Goal: Navigation & Orientation: Find specific page/section

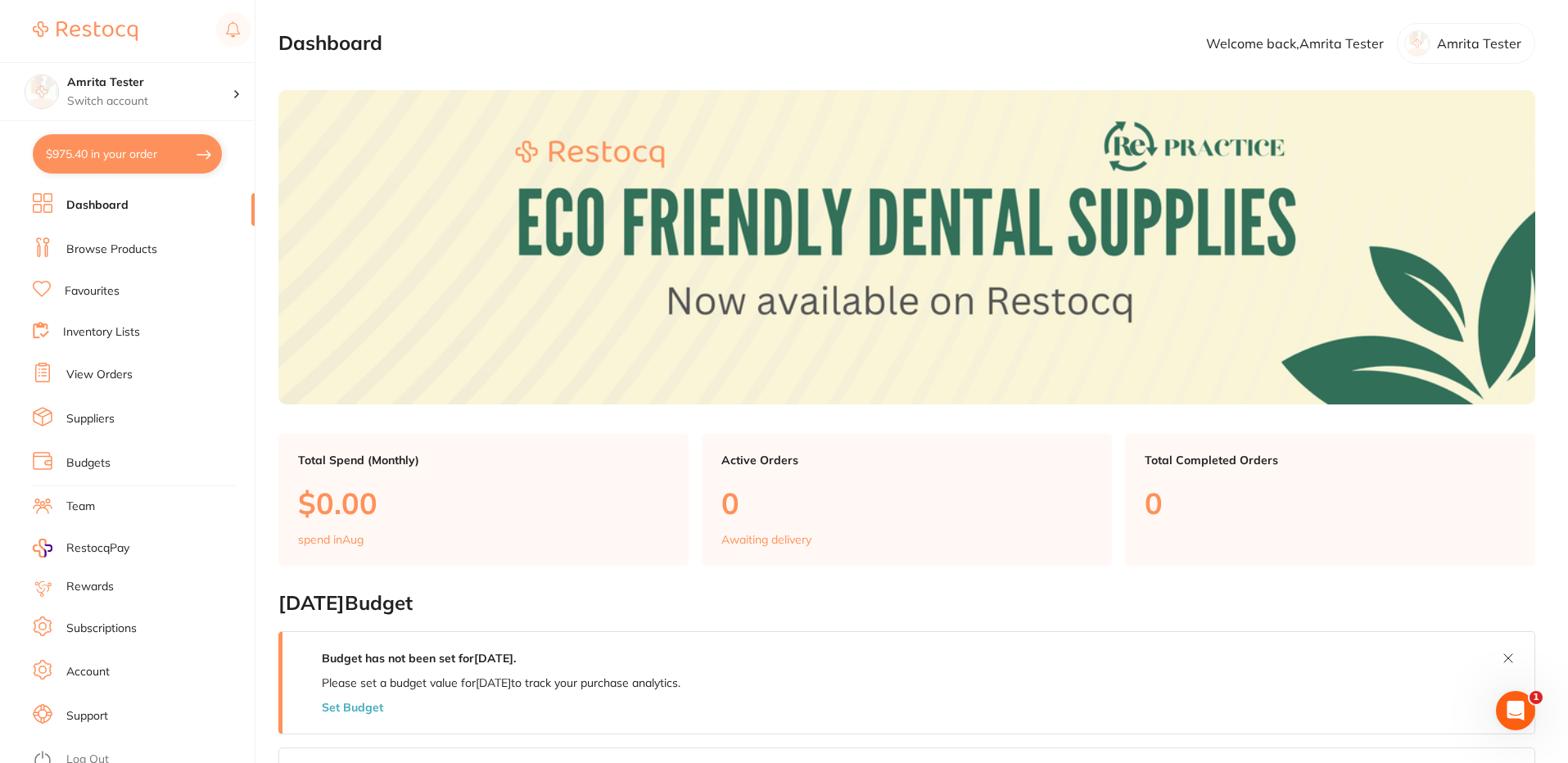
click at [117, 249] on link "Browse Products" at bounding box center [112, 249] width 91 height 17
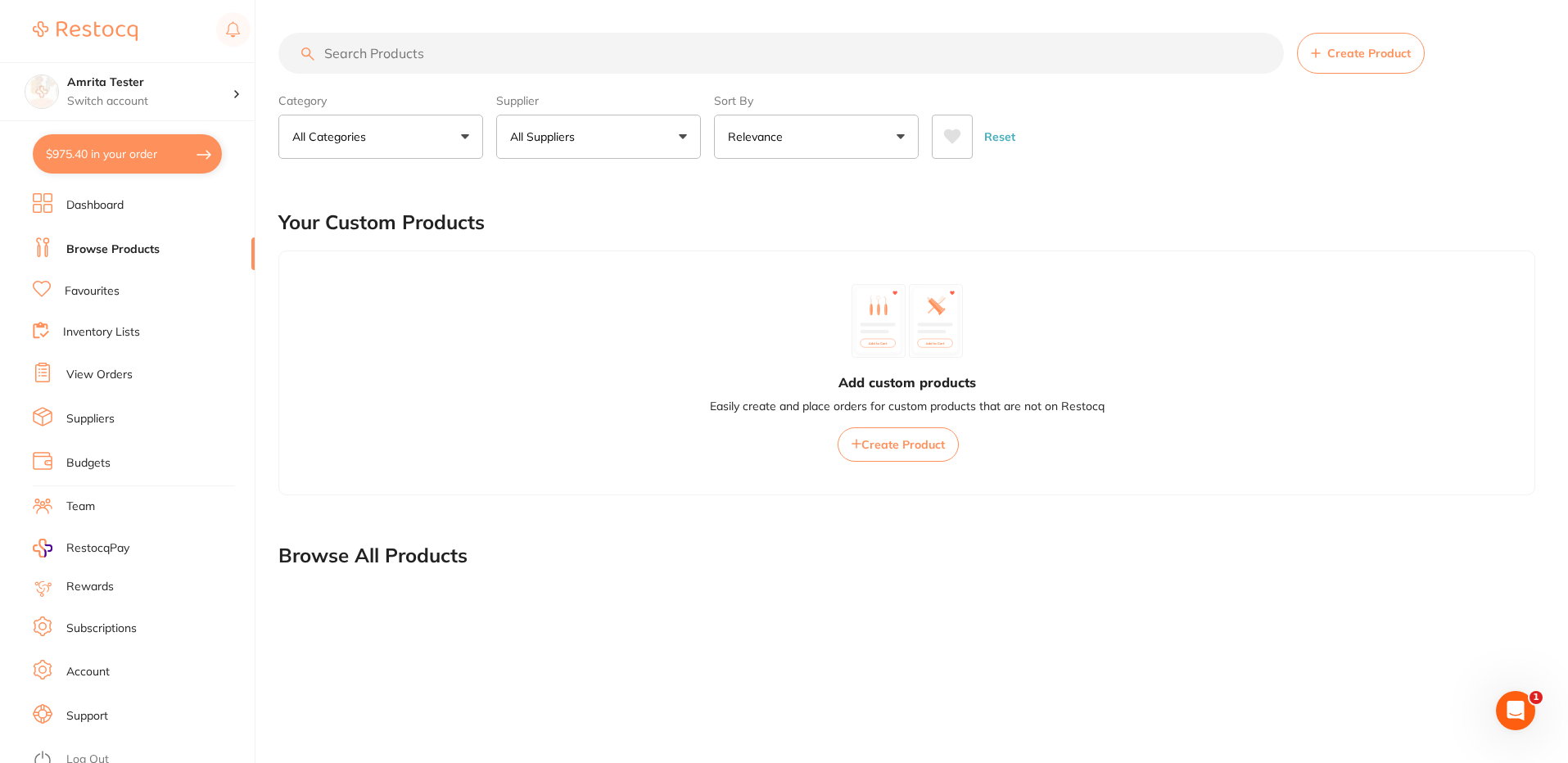
click at [585, 120] on button "All Suppliers" at bounding box center [598, 137] width 205 height 45
click at [1105, 234] on div "Your Custom Products" at bounding box center [907, 222] width 1256 height 54
click at [638, 134] on button "All Suppliers" at bounding box center [598, 137] width 205 height 45
click at [957, 225] on div "Your Custom Products" at bounding box center [907, 222] width 1256 height 54
click at [606, 138] on button "All Suppliers" at bounding box center [598, 137] width 205 height 45
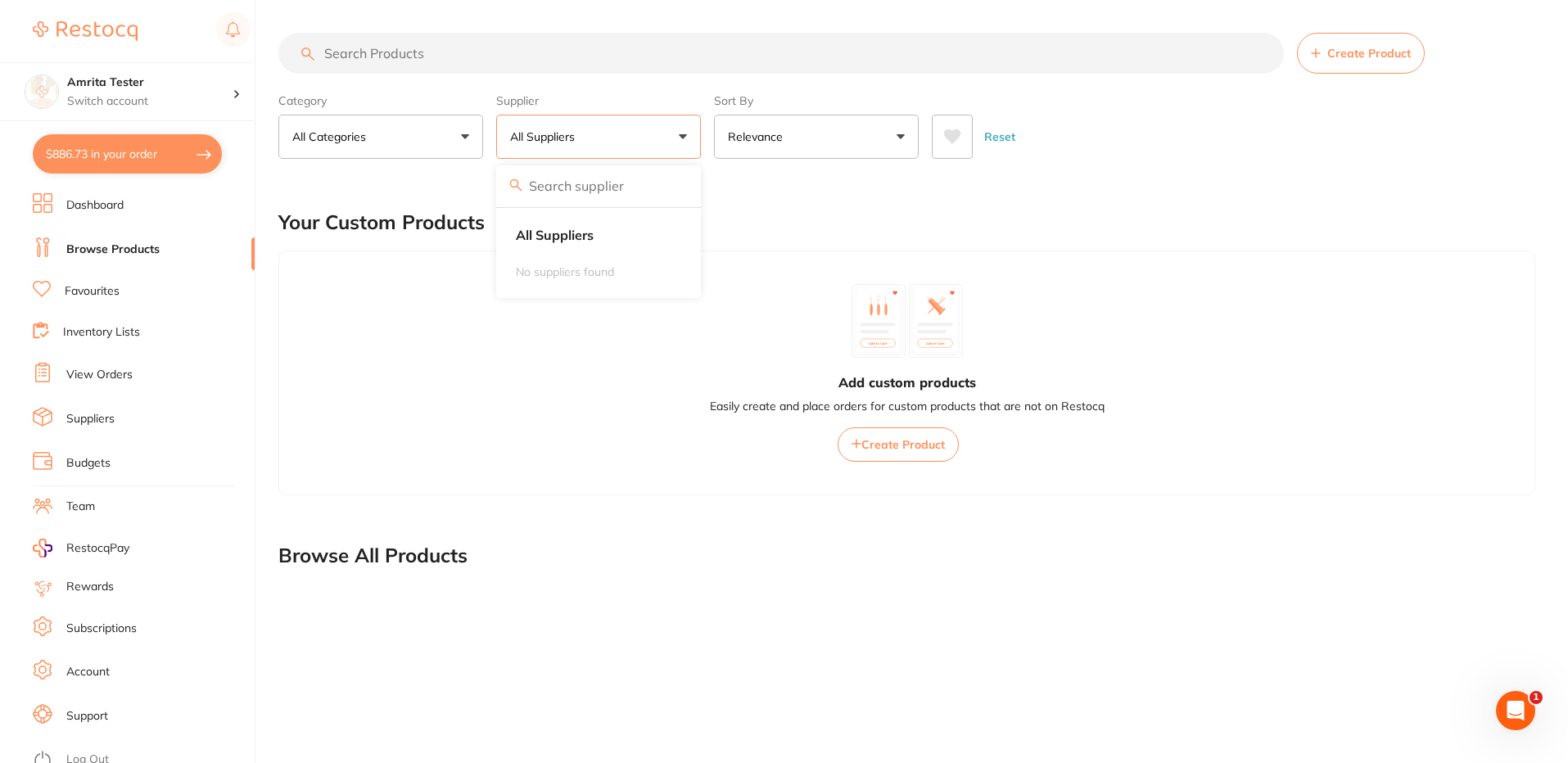
click at [933, 234] on div "Your Custom Products" at bounding box center [907, 222] width 1256 height 54
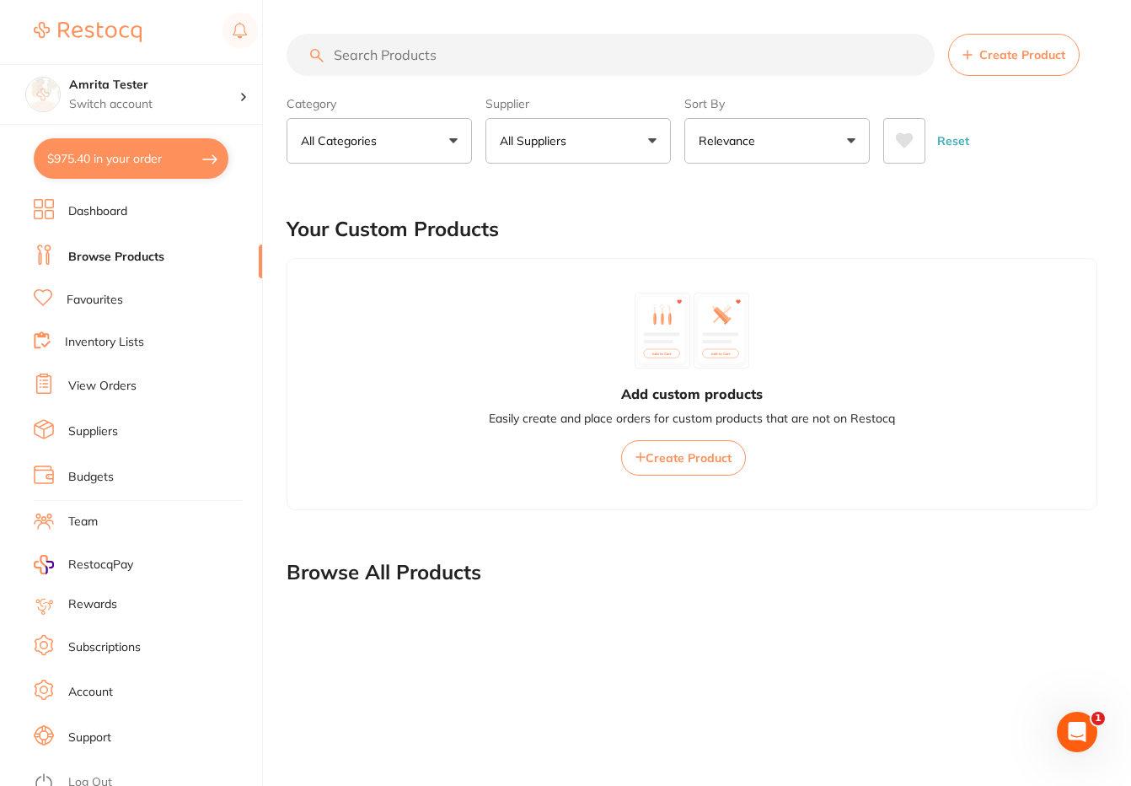
click at [584, 140] on button "All Suppliers" at bounding box center [578, 141] width 185 height 46
click at [893, 198] on main "Create Product Category All Categories All Categories No categories found Clear…" at bounding box center [709, 422] width 845 height 844
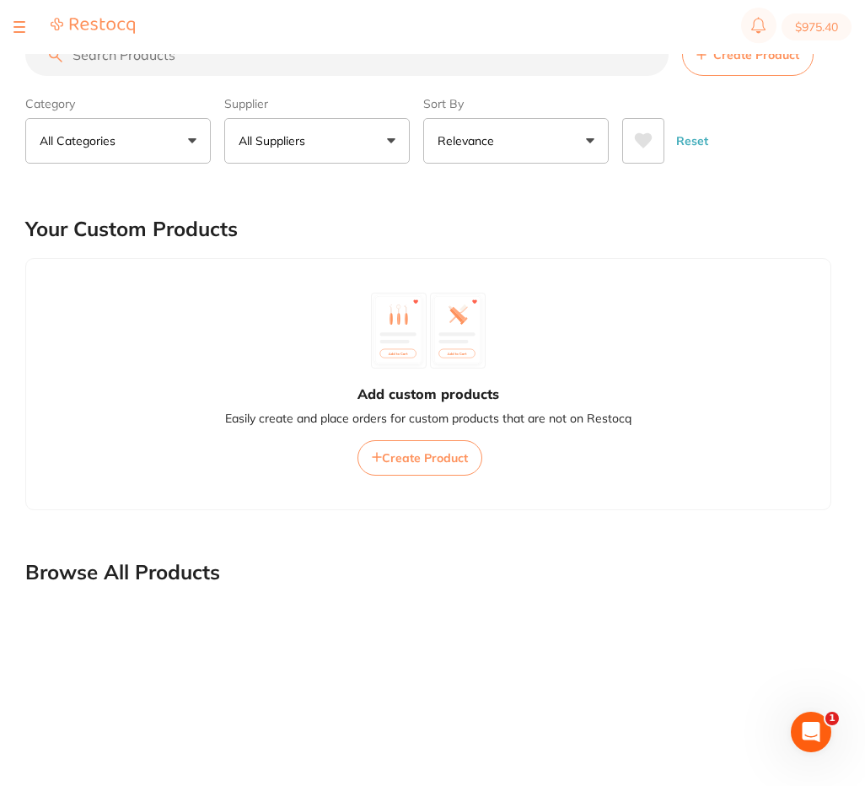
click at [363, 138] on button "All Suppliers" at bounding box center [316, 141] width 185 height 46
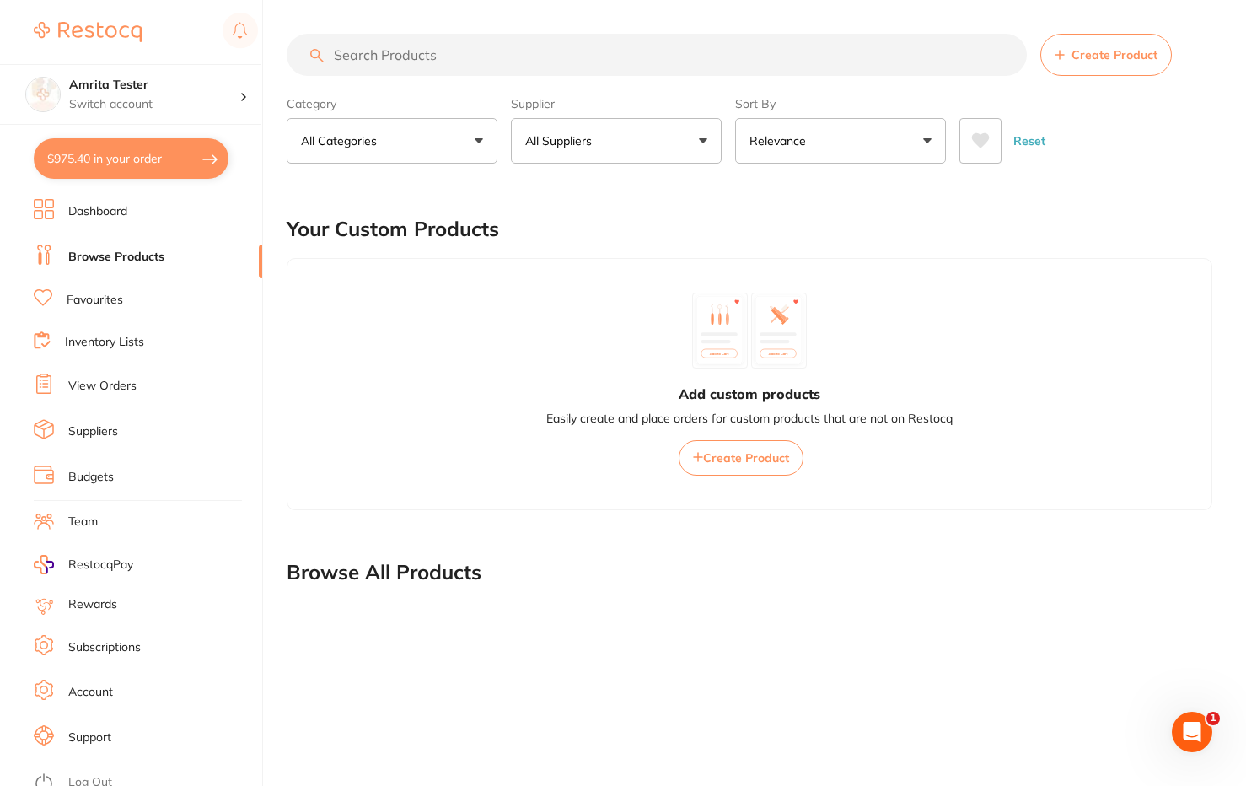
click at [105, 300] on link "Favourites" at bounding box center [95, 300] width 56 height 17
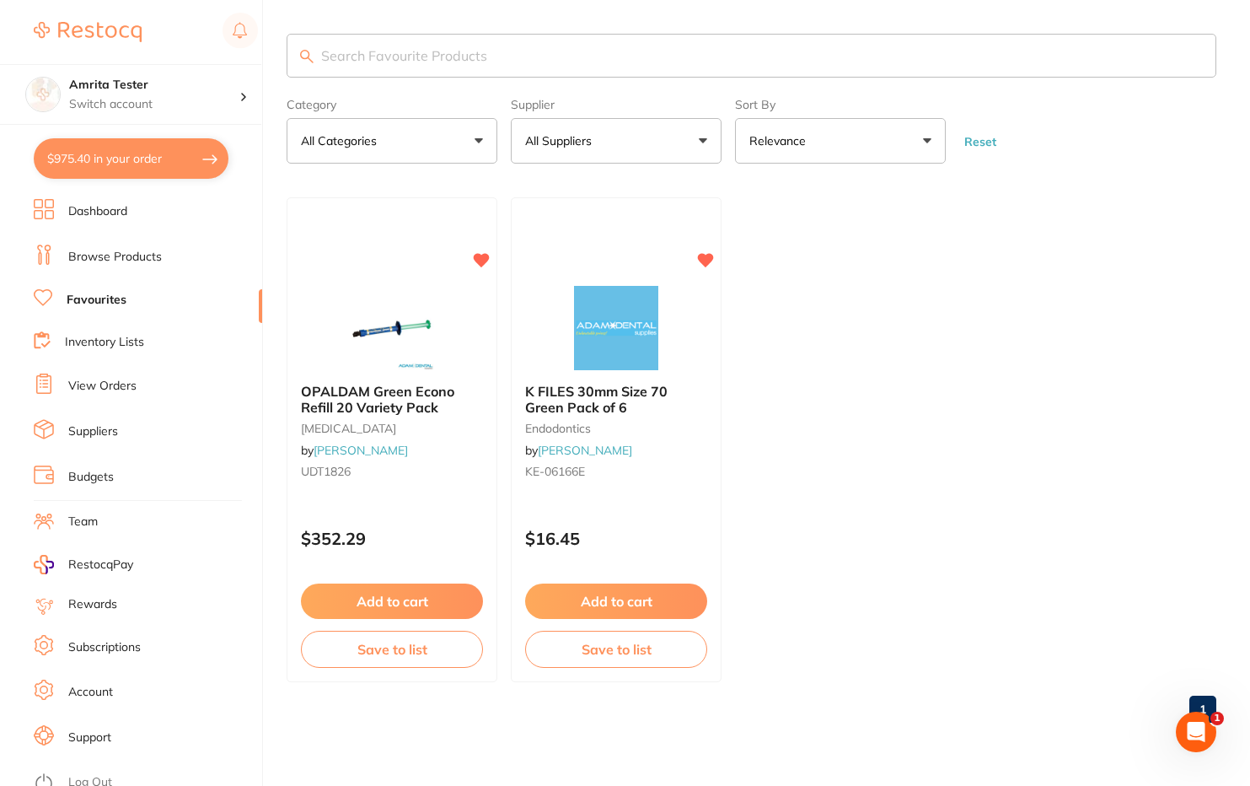
click at [134, 340] on link "Inventory Lists" at bounding box center [104, 342] width 79 height 17
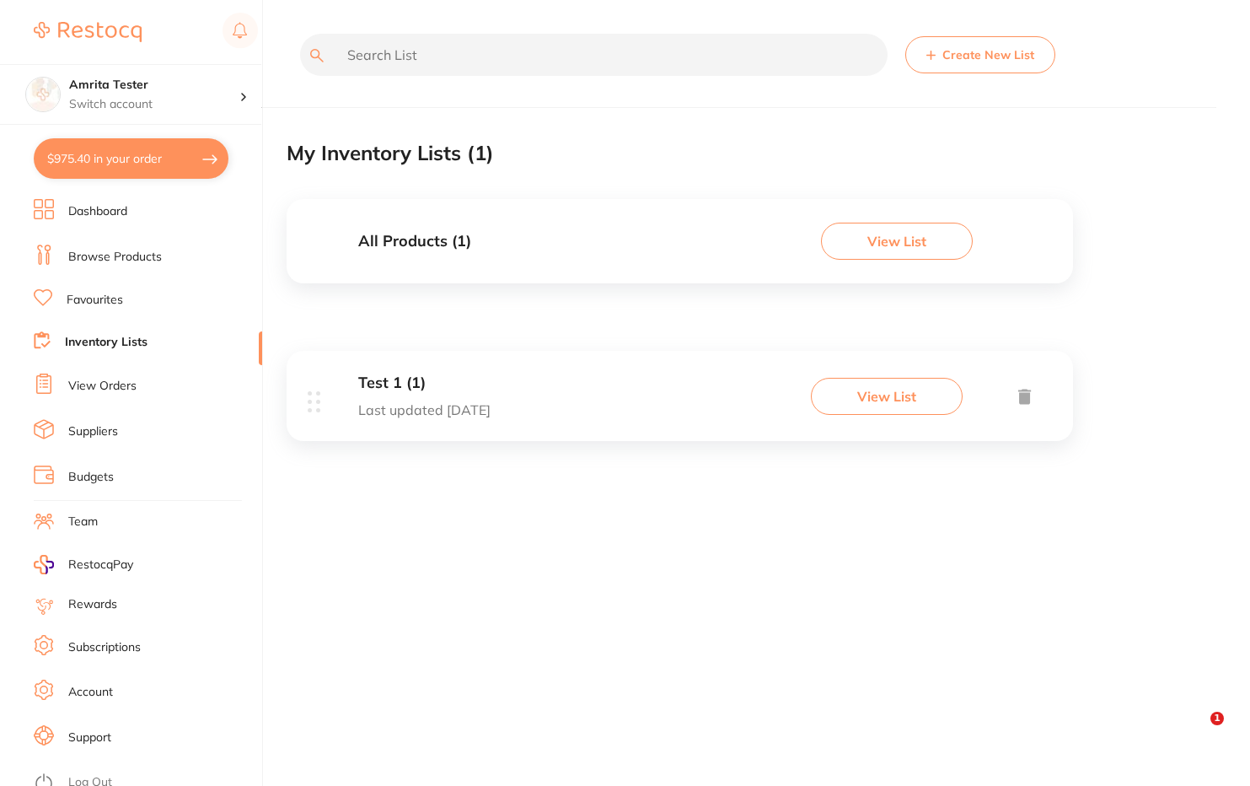
click at [878, 399] on button "View List" at bounding box center [887, 396] width 152 height 37
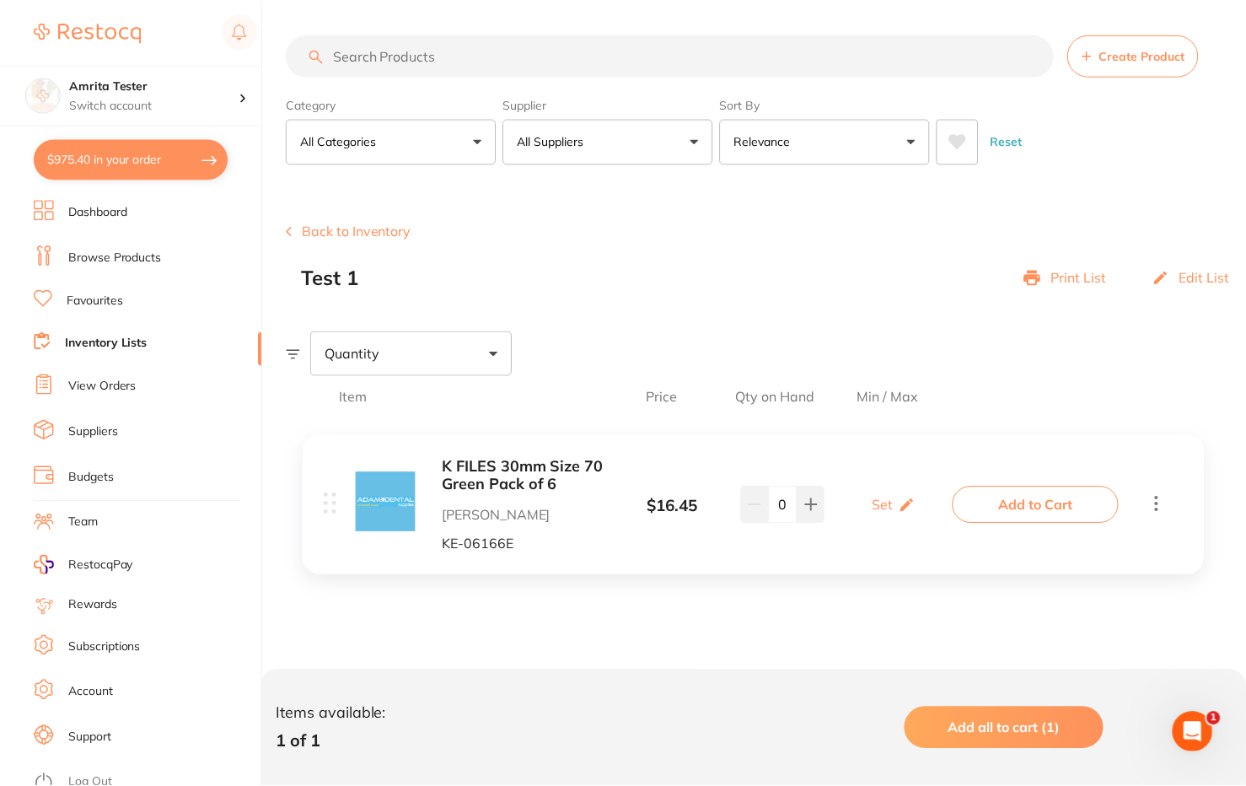
scroll to position [11, 0]
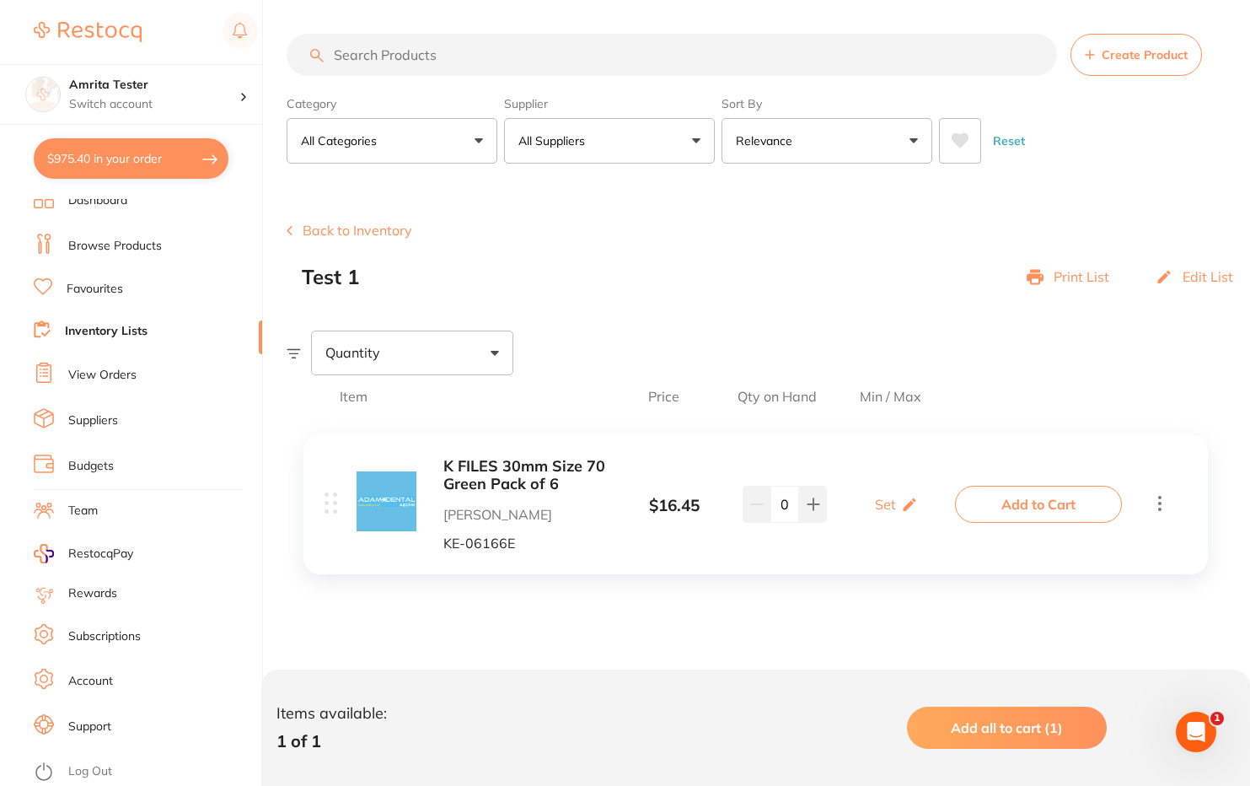
click at [92, 420] on link "Suppliers" at bounding box center [93, 420] width 50 height 17
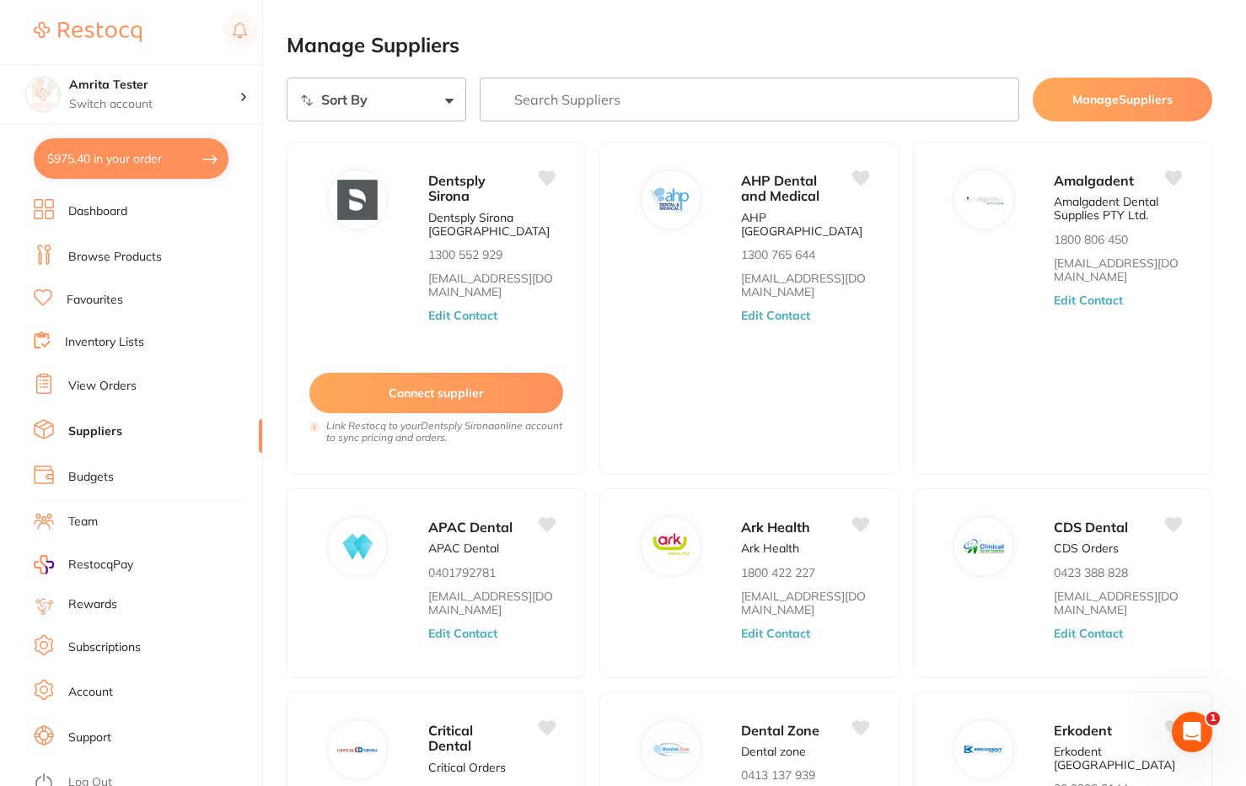
click at [117, 260] on link "Browse Products" at bounding box center [115, 257] width 94 height 17
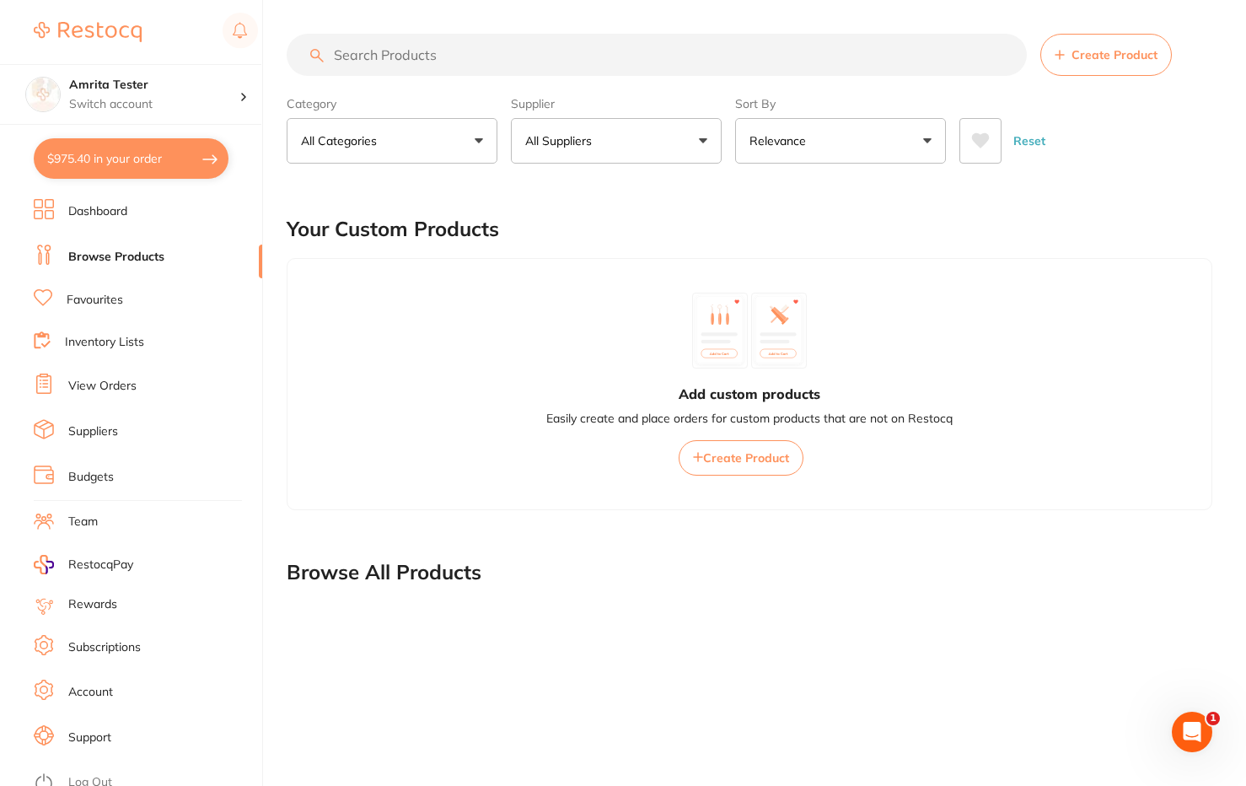
click at [632, 161] on button "All Suppliers" at bounding box center [616, 141] width 211 height 46
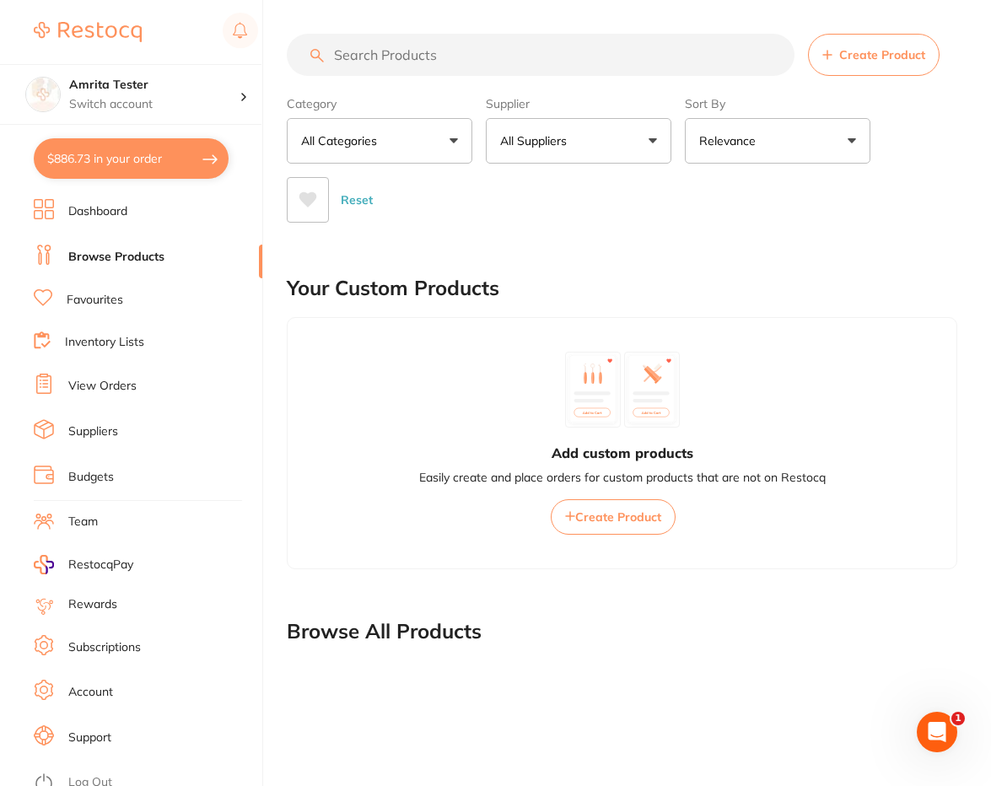
click at [626, 143] on button "All Suppliers" at bounding box center [578, 141] width 185 height 46
click at [777, 275] on div "Your Custom Products" at bounding box center [622, 288] width 670 height 56
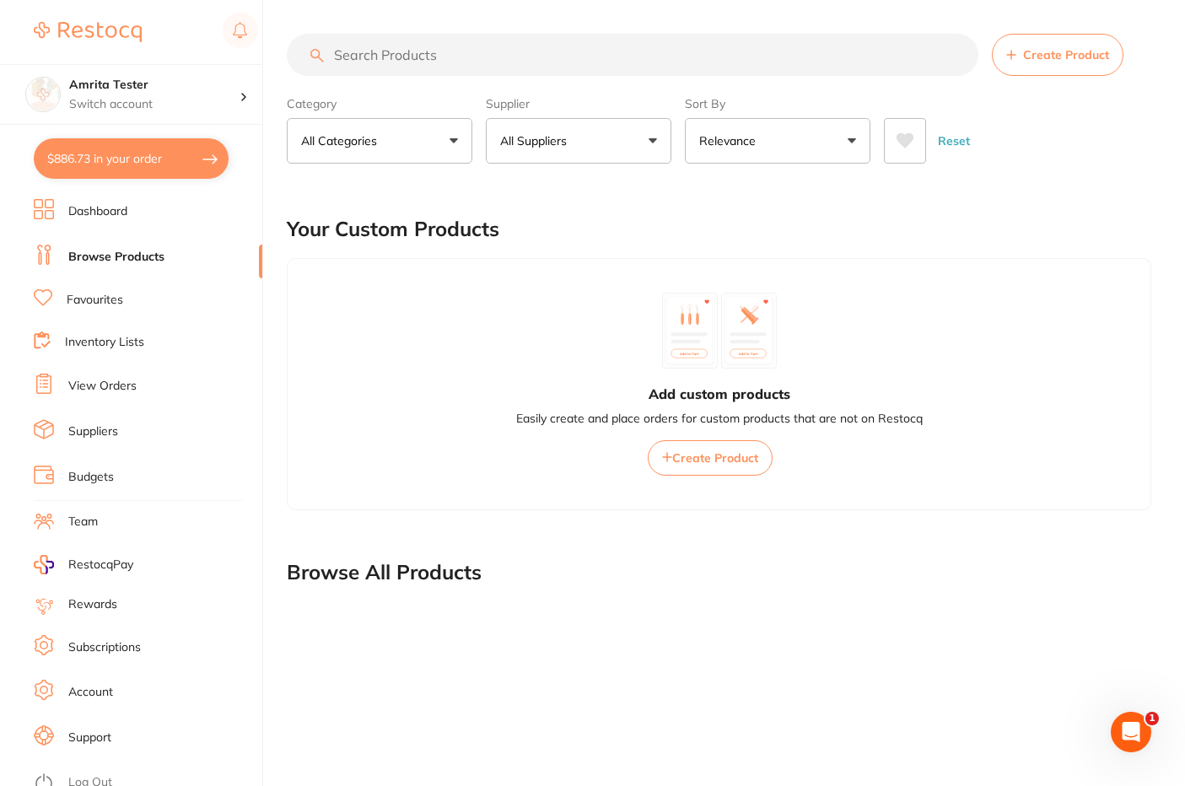
click at [602, 148] on button "All Suppliers" at bounding box center [578, 141] width 185 height 46
click at [363, 434] on div "Add custom products Easily create and place orders for custom products that are…" at bounding box center [719, 384] width 864 height 252
click at [611, 148] on button "All Suppliers" at bounding box center [578, 141] width 185 height 46
